Goal: Task Accomplishment & Management: Manage account settings

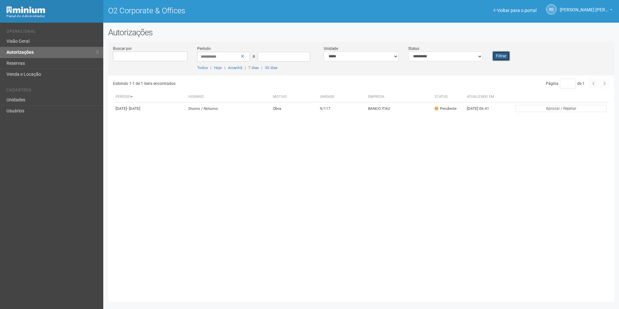
click at [499, 57] on button "Filtrar" at bounding box center [501, 56] width 17 height 10
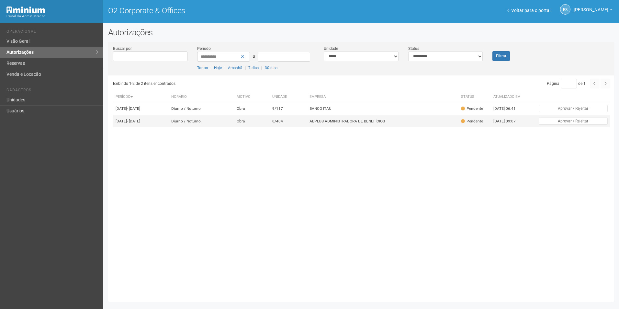
click at [367, 125] on td "ABPLUS ADMINISTRADORA DE BENEFÍCIOS" at bounding box center [383, 121] width 152 height 13
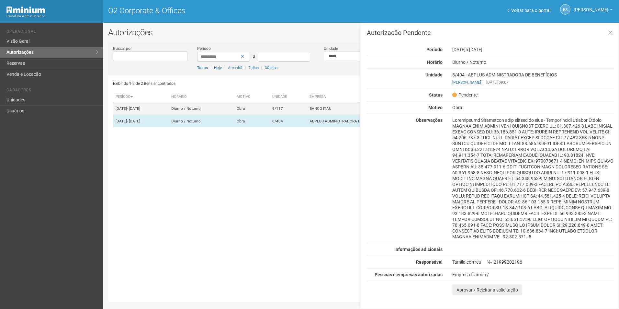
click at [307, 109] on td "9/117" at bounding box center [288, 108] width 37 height 13
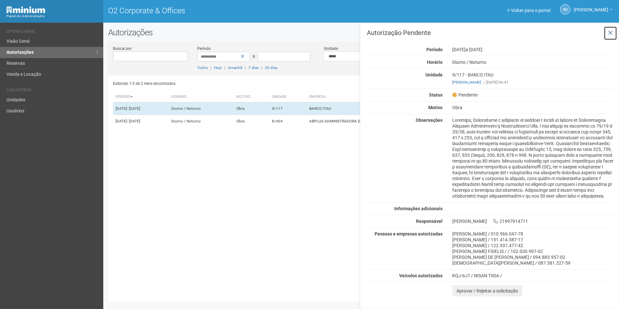
click at [615, 32] on button at bounding box center [610, 33] width 13 height 14
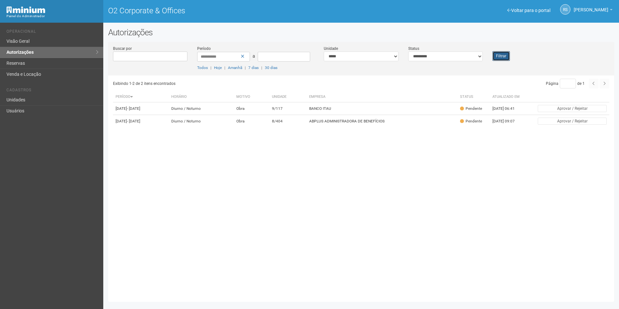
click at [502, 56] on button "Filtrar" at bounding box center [501, 56] width 17 height 10
click at [359, 105] on td "BANCO ITAU" at bounding box center [383, 108] width 152 height 13
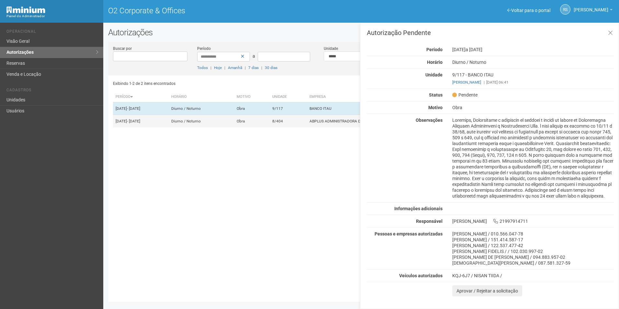
click at [307, 123] on td "8/404" at bounding box center [288, 121] width 37 height 13
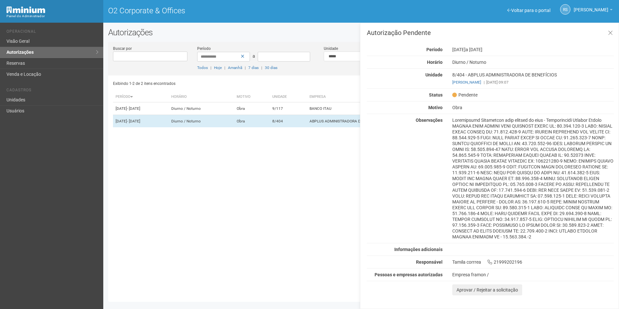
click at [327, 151] on div "Exibindo 1-2 de 2 itens encontrados Página * de 1 Período Horário Motivo Unidad…" at bounding box center [364, 186] width 502 height 222
click at [609, 33] on icon at bounding box center [610, 33] width 5 height 6
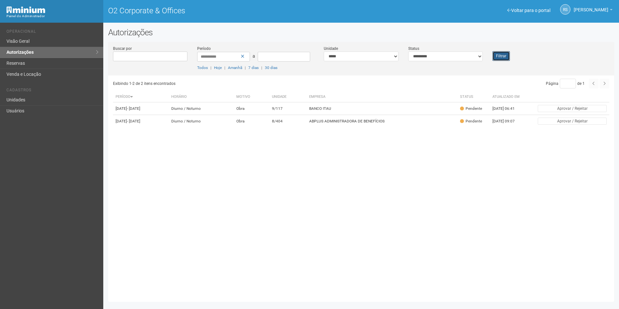
click at [499, 53] on button "Filtrar" at bounding box center [501, 56] width 17 height 10
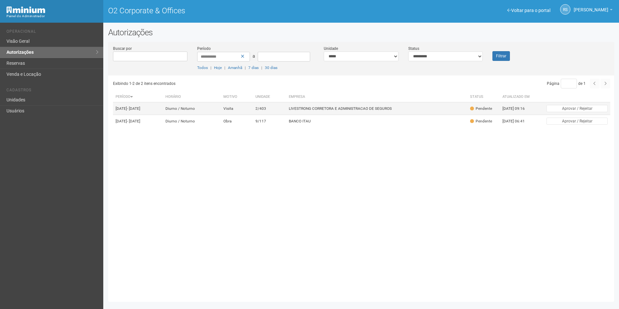
click at [329, 111] on td "LIVESTRONG CORRETORA E ADMINISTRACAO DE SEGUROS" at bounding box center [376, 108] width 181 height 13
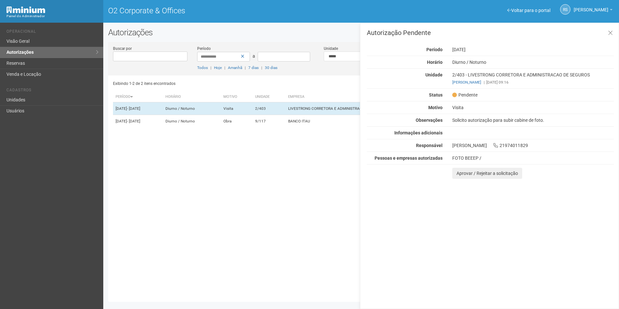
drag, startPoint x: 596, startPoint y: 241, endPoint x: 492, endPoint y: 208, distance: 109.2
click at [587, 238] on div "Autorização Pendente Período 22/08/2025 Horário Diurno / Noturno Unidade 2/403 …" at bounding box center [489, 166] width 259 height 286
click at [461, 179] on button "Aprovar / Rejeitar a solicitação" at bounding box center [488, 173] width 70 height 11
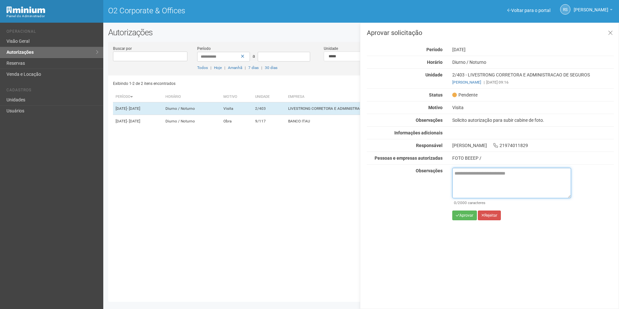
click at [462, 174] on textarea at bounding box center [512, 183] width 119 height 30
paste textarea "**********"
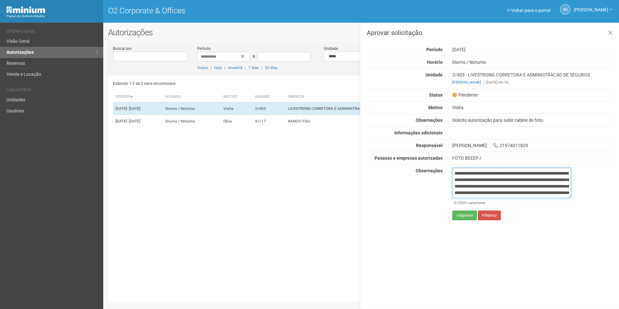
scroll to position [43, 0]
type textarea "**********"
click at [464, 215] on button "Aprovar" at bounding box center [465, 216] width 25 height 10
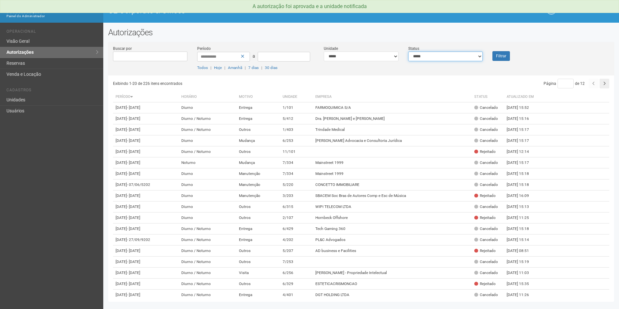
click at [436, 53] on select "**********" at bounding box center [446, 57] width 75 height 10
select select "*"
click at [409, 52] on select "**********" at bounding box center [446, 57] width 75 height 10
click at [501, 52] on button "Filtrar" at bounding box center [501, 56] width 17 height 10
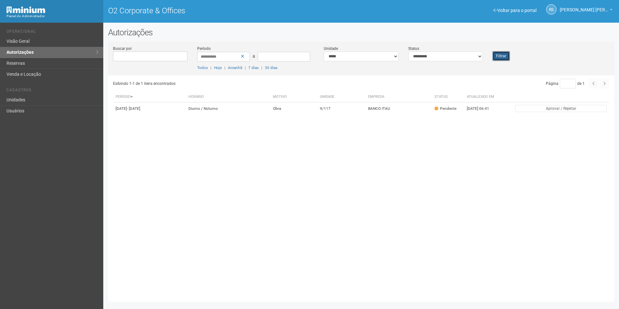
click at [503, 59] on button "Filtrar" at bounding box center [501, 56] width 17 height 10
click at [499, 54] on button "Filtrar" at bounding box center [501, 56] width 17 height 10
click at [506, 58] on button "Filtrar" at bounding box center [501, 56] width 17 height 10
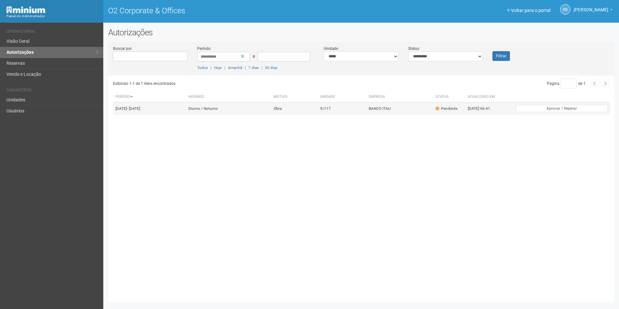
click at [318, 104] on td "Obra" at bounding box center [294, 108] width 47 height 13
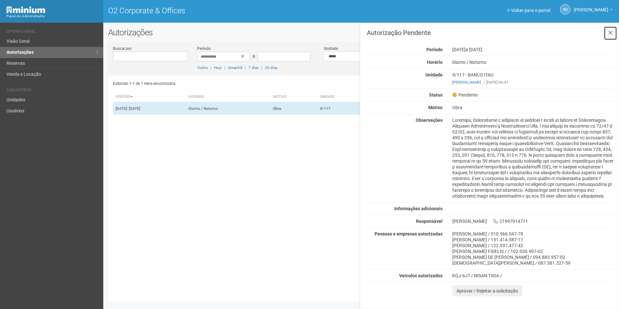
click at [613, 29] on button at bounding box center [610, 33] width 13 height 14
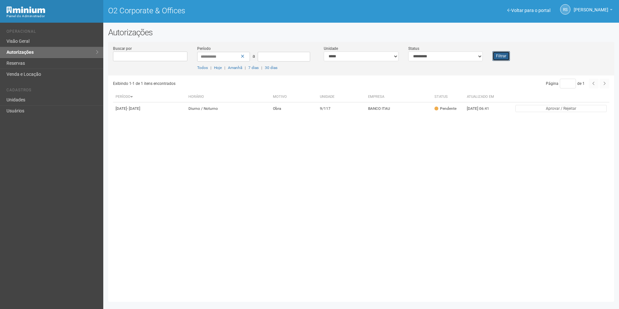
click at [503, 55] on button "Filtrar" at bounding box center [501, 56] width 17 height 10
click at [515, 55] on div "Filtrar" at bounding box center [509, 53] width 42 height 16
click at [506, 55] on button "Filtrar" at bounding box center [501, 56] width 17 height 10
click at [500, 57] on button "Filtrar" at bounding box center [501, 56] width 17 height 10
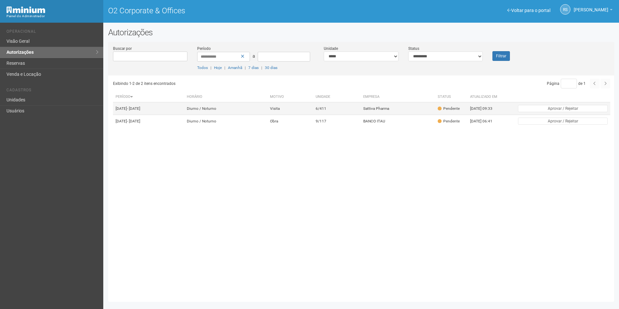
click at [314, 107] on td "Visita" at bounding box center [291, 108] width 46 height 13
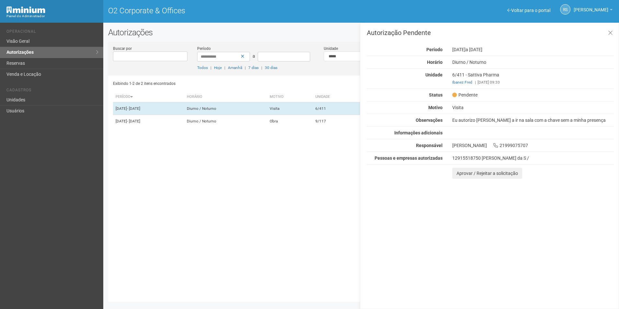
click at [617, 252] on div "Autorização Pendente Período [DATE] a [DATE] [GEOGRAPHIC_DATA] [GEOGRAPHIC_DATA…" at bounding box center [489, 166] width 259 height 286
click at [461, 179] on button "Aprovar / Rejeitar a solicitação" at bounding box center [488, 173] width 70 height 11
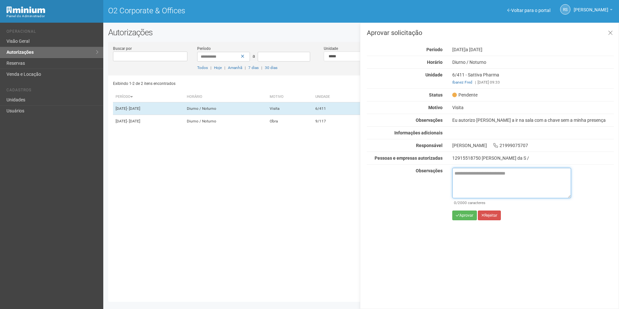
click at [469, 197] on textarea at bounding box center [512, 183] width 119 height 30
paste textarea "**********"
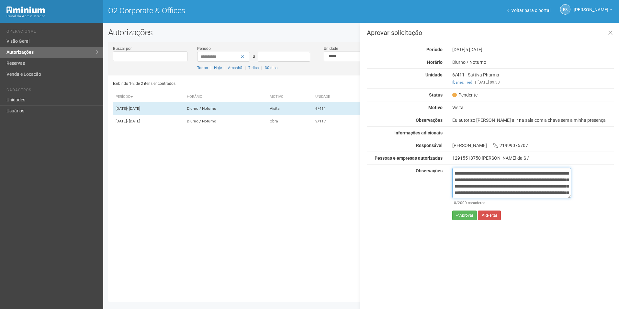
scroll to position [43, 0]
type textarea "**********"
click at [465, 220] on button "Aprovar" at bounding box center [465, 216] width 25 height 10
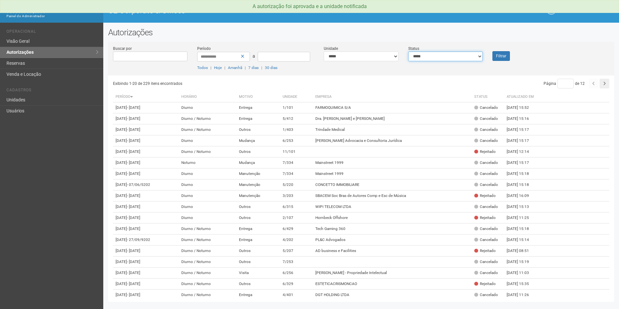
click at [448, 57] on select "**********" at bounding box center [446, 57] width 75 height 10
select select "*"
click at [409, 52] on select "**********" at bounding box center [446, 57] width 75 height 10
click at [510, 57] on button "Filtrar" at bounding box center [501, 56] width 17 height 10
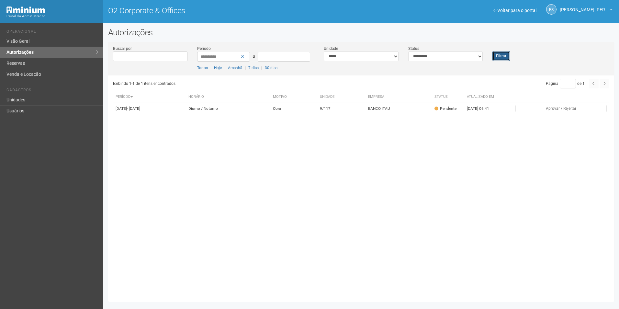
click at [506, 54] on button "Filtrar" at bounding box center [501, 56] width 17 height 10
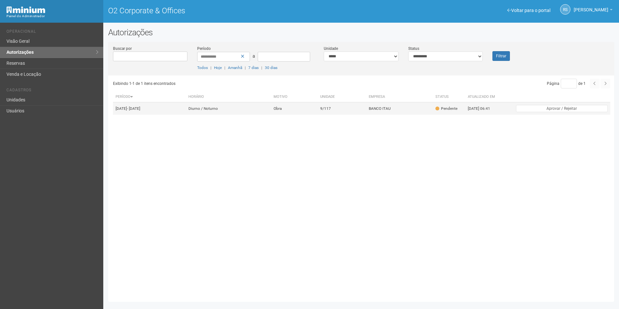
click at [390, 115] on td "BANCO ITAU" at bounding box center [399, 108] width 67 height 13
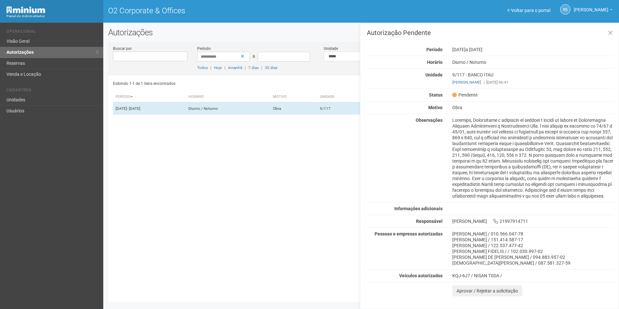
click at [305, 29] on h2 "Autorizações" at bounding box center [361, 33] width 506 height 10
click at [264, 125] on div "Exibindo 1-1 de 1 itens encontrados Página * de 1 Período [GEOGRAPHIC_DATA] Mot…" at bounding box center [364, 186] width 502 height 222
click at [610, 34] on icon at bounding box center [610, 33] width 5 height 6
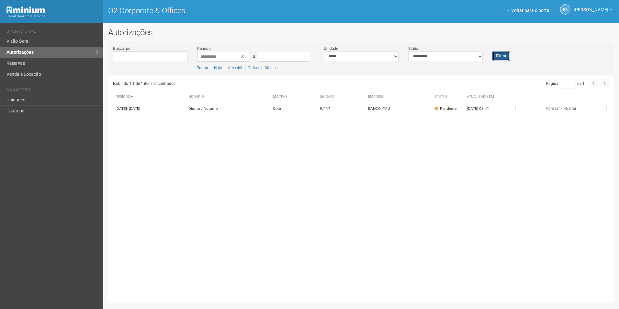
click at [508, 55] on button "Filtrar" at bounding box center [501, 56] width 17 height 10
click at [501, 60] on button "Filtrar" at bounding box center [501, 56] width 17 height 10
click at [386, 115] on td "BANCO ITAU" at bounding box center [399, 108] width 67 height 13
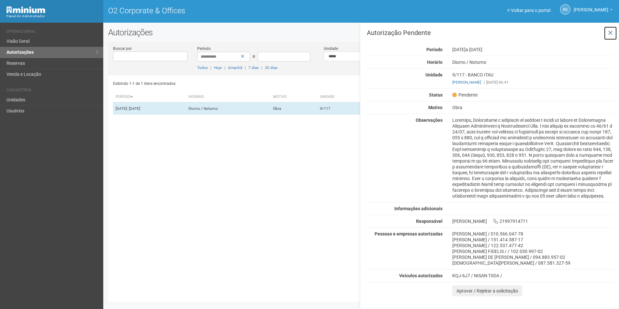
click at [608, 32] on icon at bounding box center [610, 33] width 5 height 6
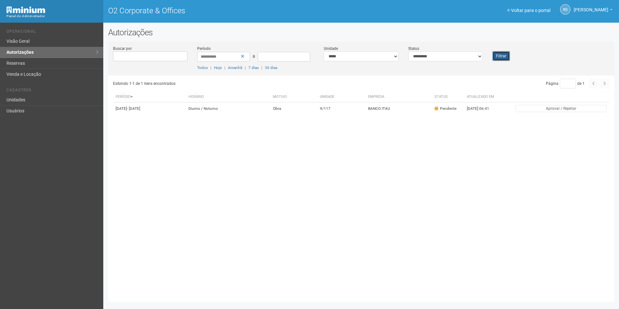
click at [500, 55] on button "Filtrar" at bounding box center [501, 56] width 17 height 10
click at [498, 56] on button "Filtrar" at bounding box center [501, 56] width 17 height 10
click at [507, 54] on button "Filtrar" at bounding box center [501, 56] width 17 height 10
